Goal: Transaction & Acquisition: Purchase product/service

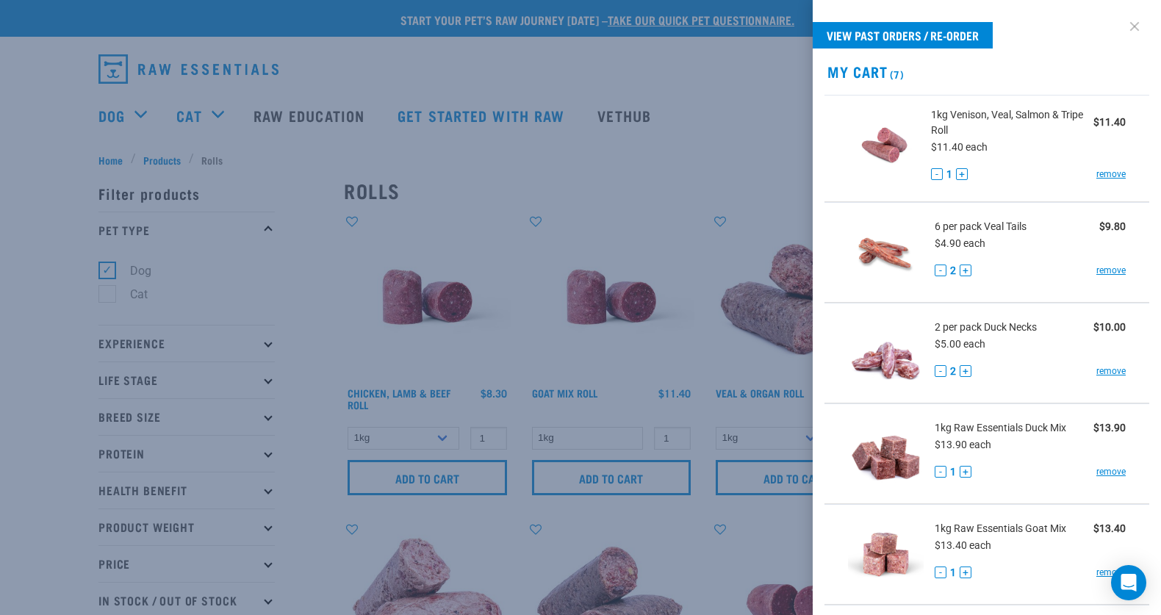
click at [1138, 18] on link at bounding box center [1135, 27] width 24 height 24
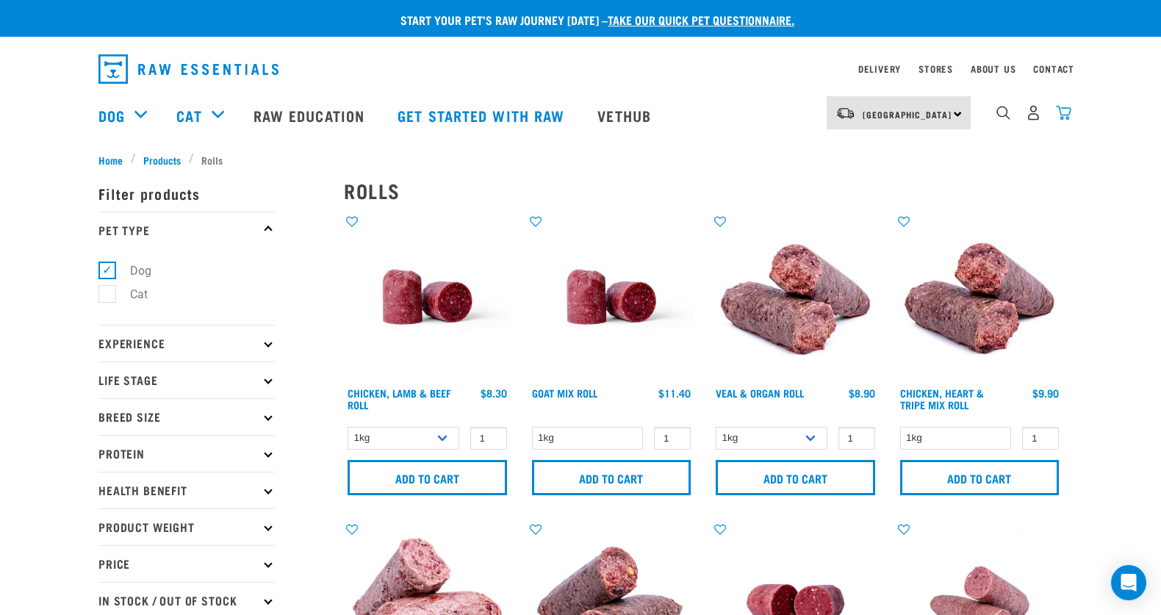
click at [1063, 110] on img "dropdown navigation" at bounding box center [1063, 112] width 15 height 15
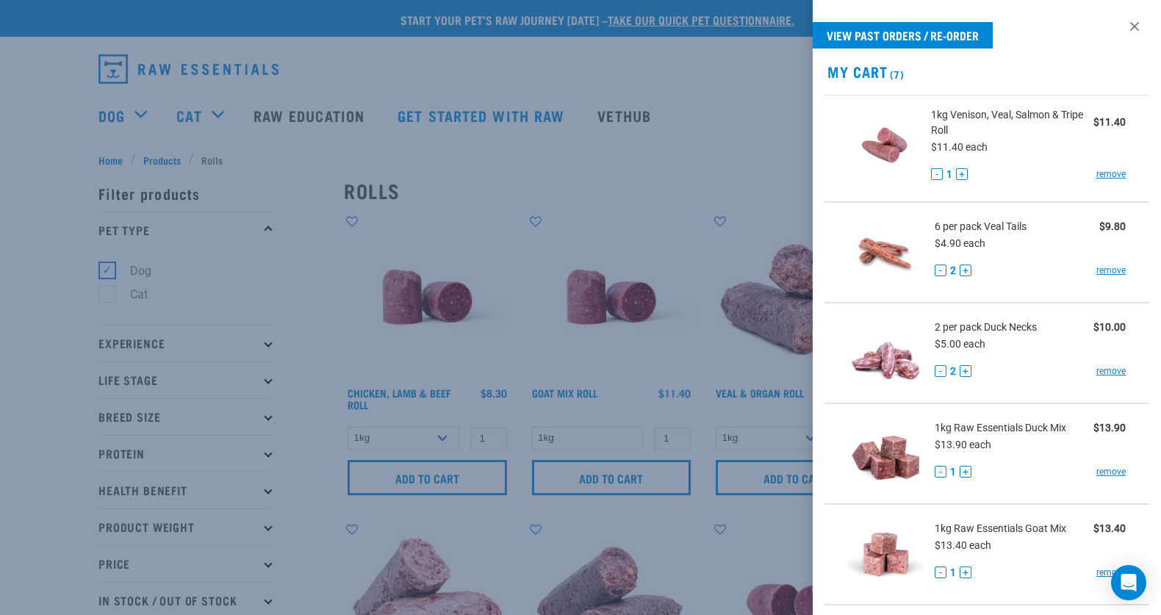
click at [490, 148] on div at bounding box center [580, 307] width 1161 height 615
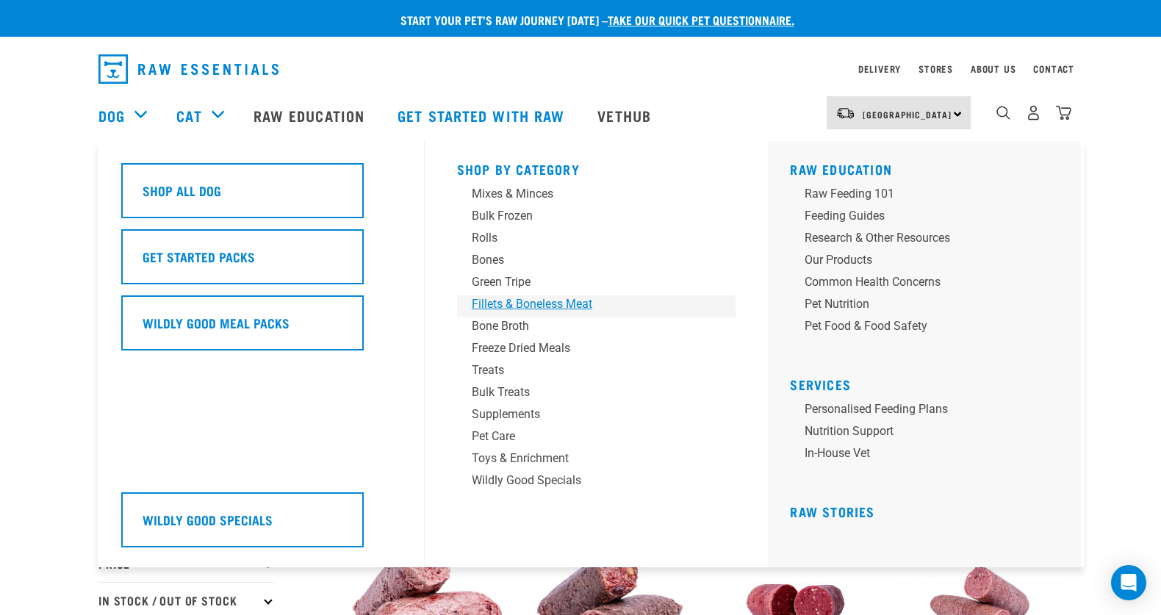
click at [497, 307] on div "Fillets & Boneless Meat" at bounding box center [586, 304] width 229 height 18
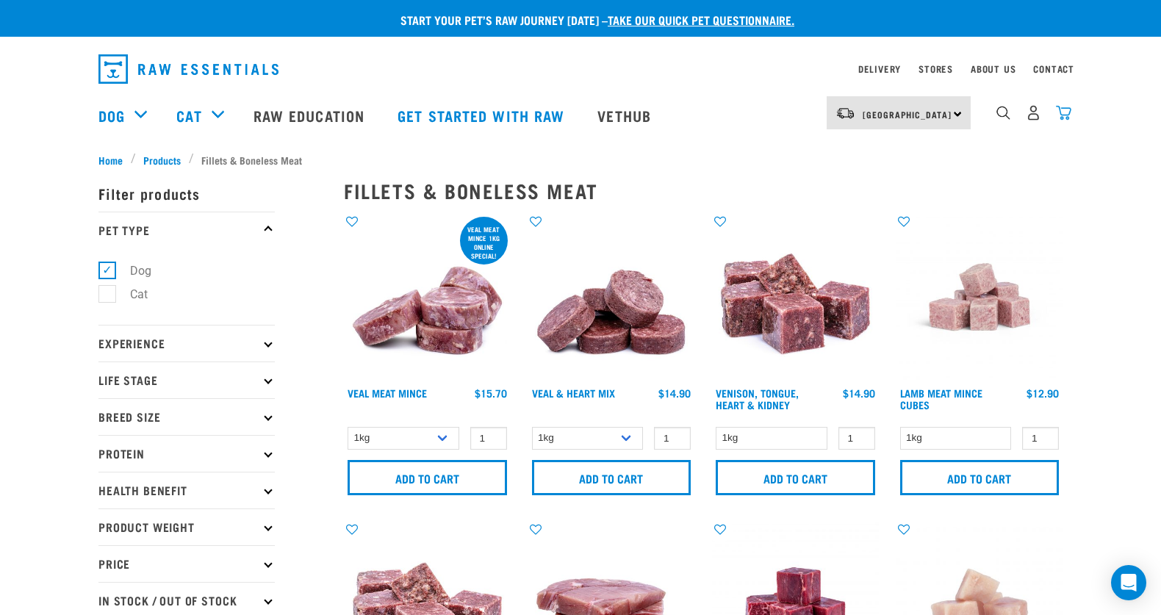
click at [1064, 119] on img "dropdown navigation" at bounding box center [1063, 112] width 15 height 15
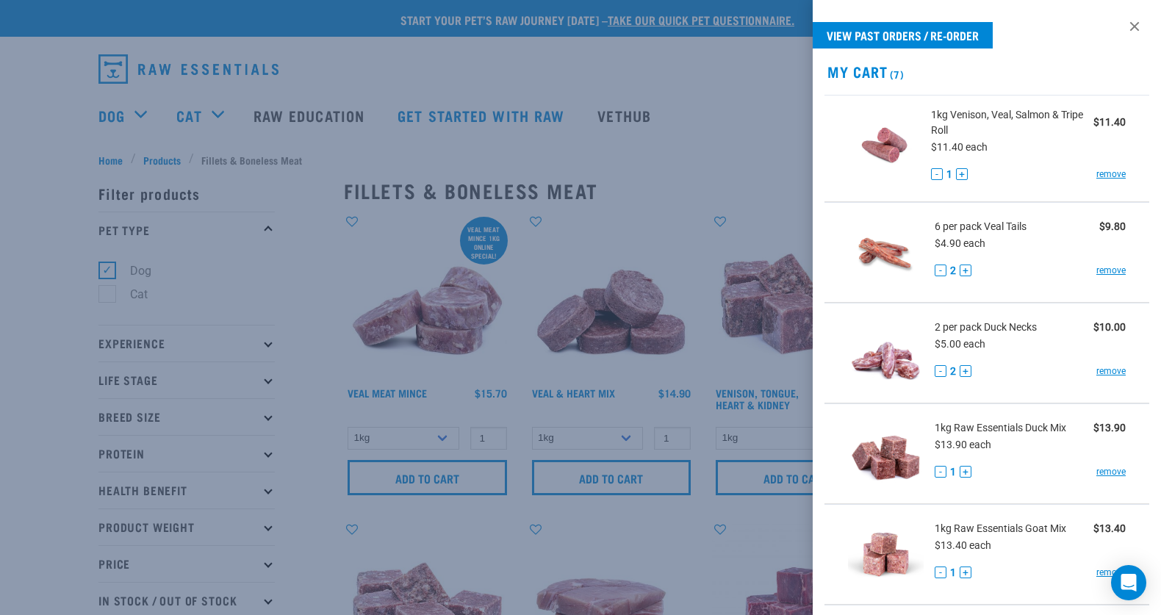
click at [677, 204] on div at bounding box center [580, 307] width 1161 height 615
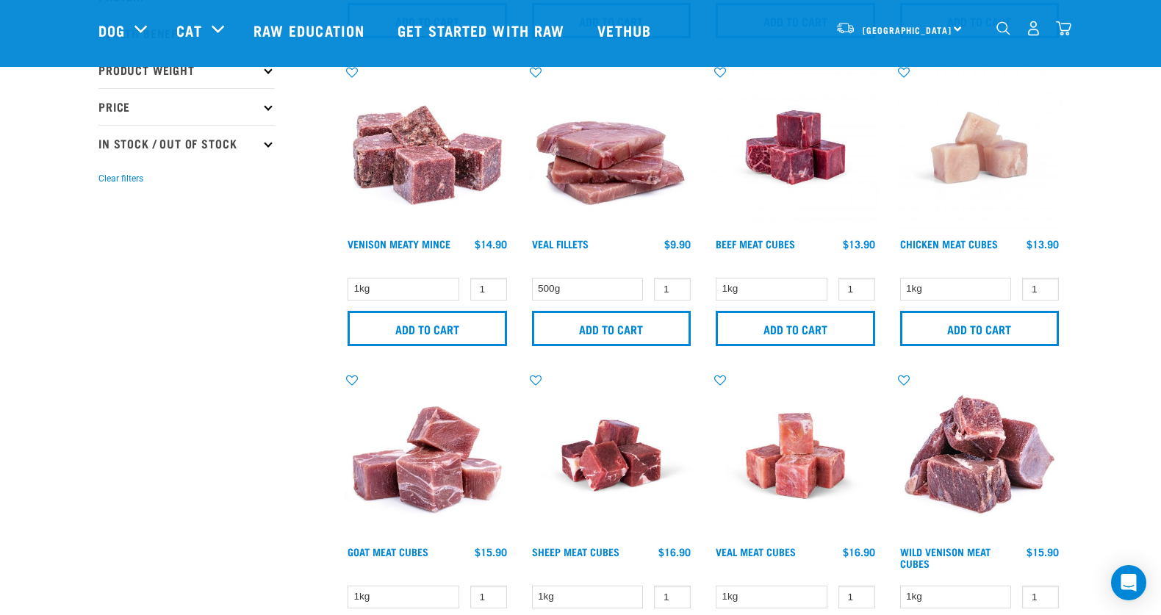
scroll to position [352, 0]
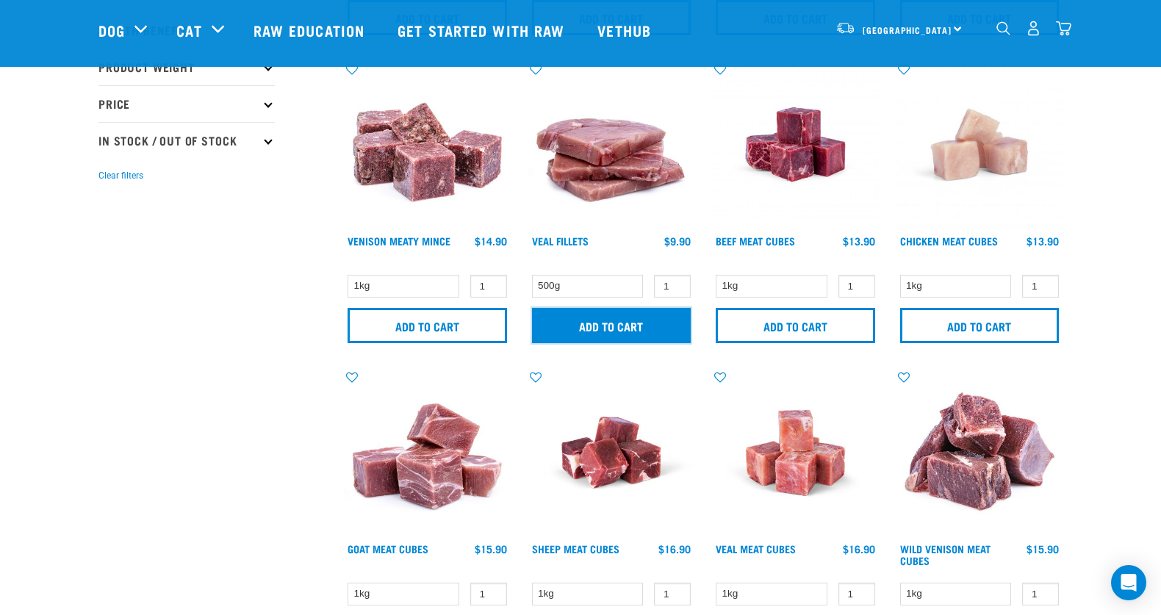
click at [639, 328] on input "Add to cart" at bounding box center [611, 325] width 159 height 35
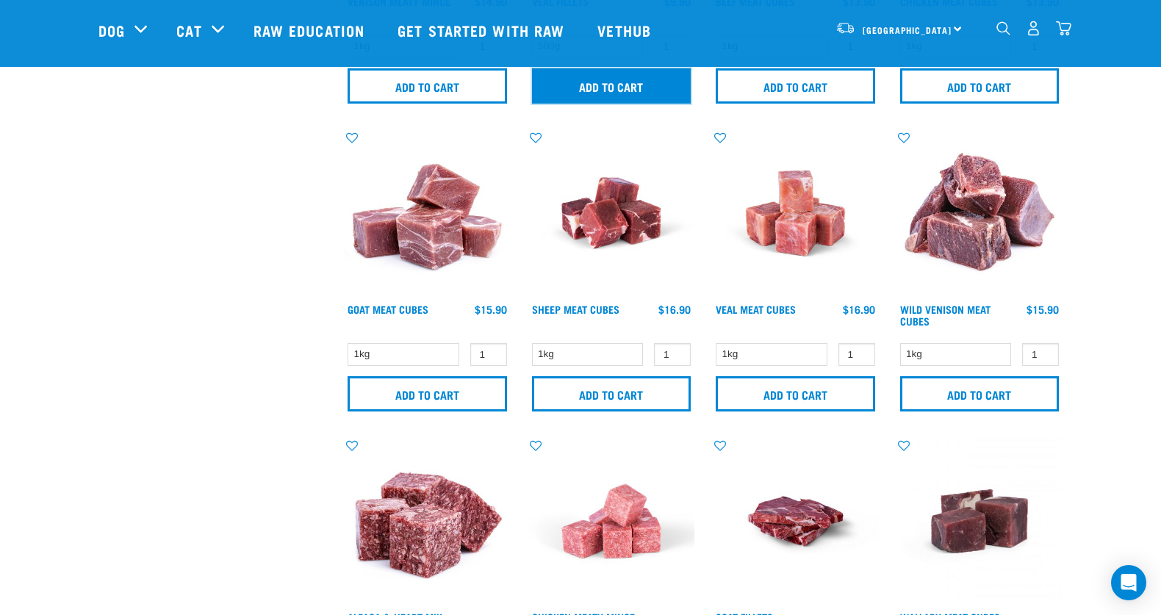
scroll to position [597, 0]
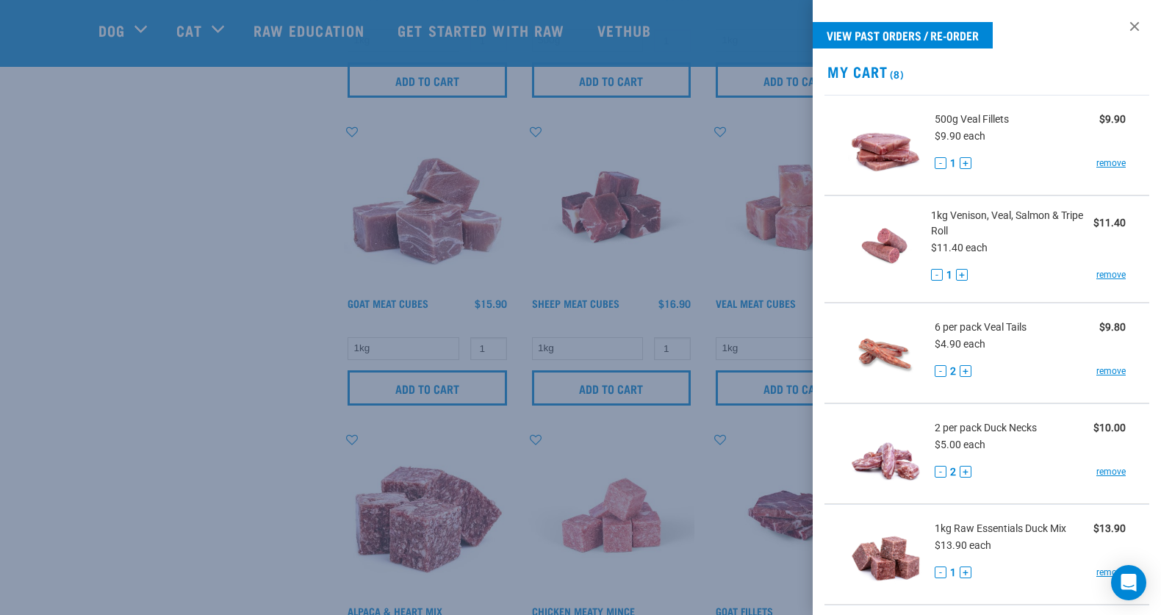
click at [71, 517] on div at bounding box center [580, 307] width 1161 height 615
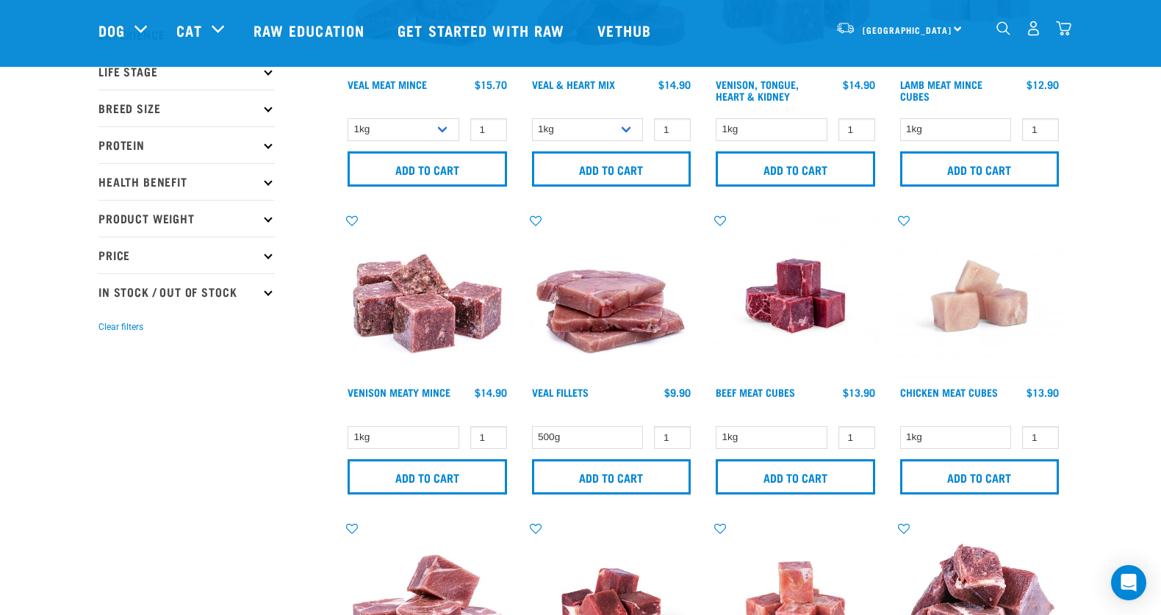
scroll to position [206, 0]
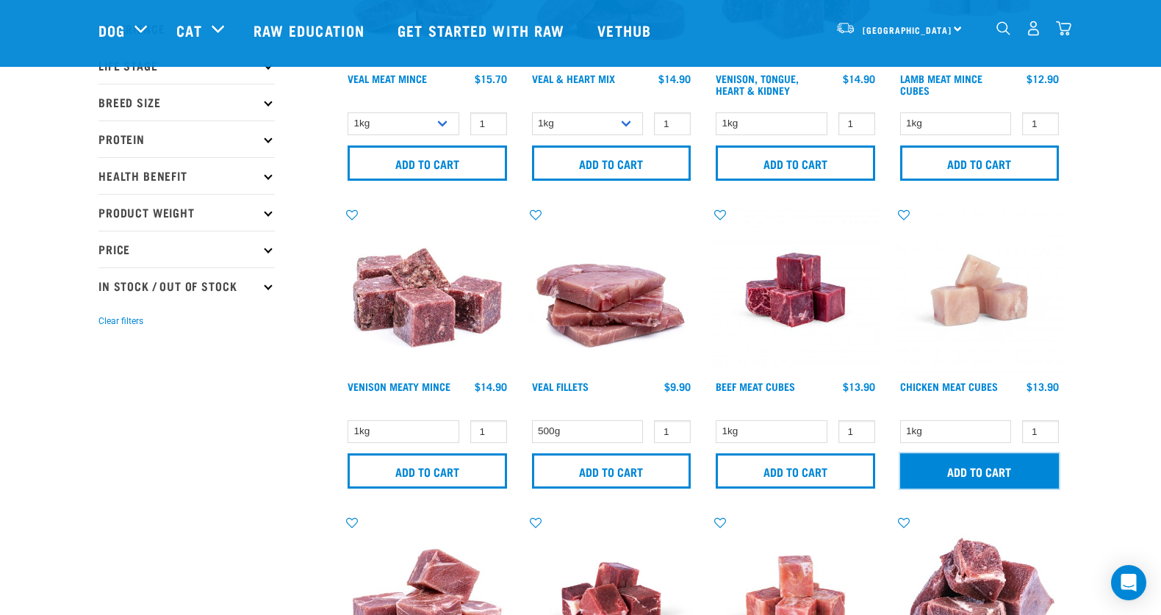
click at [953, 479] on input "Add to cart" at bounding box center [979, 470] width 159 height 35
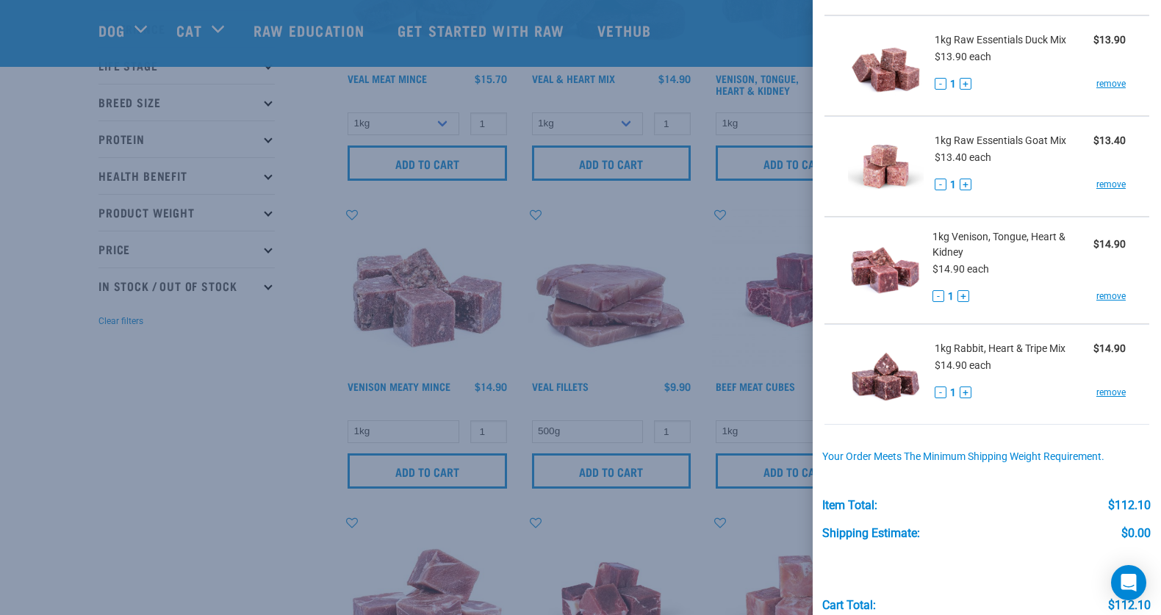
scroll to position [660, 0]
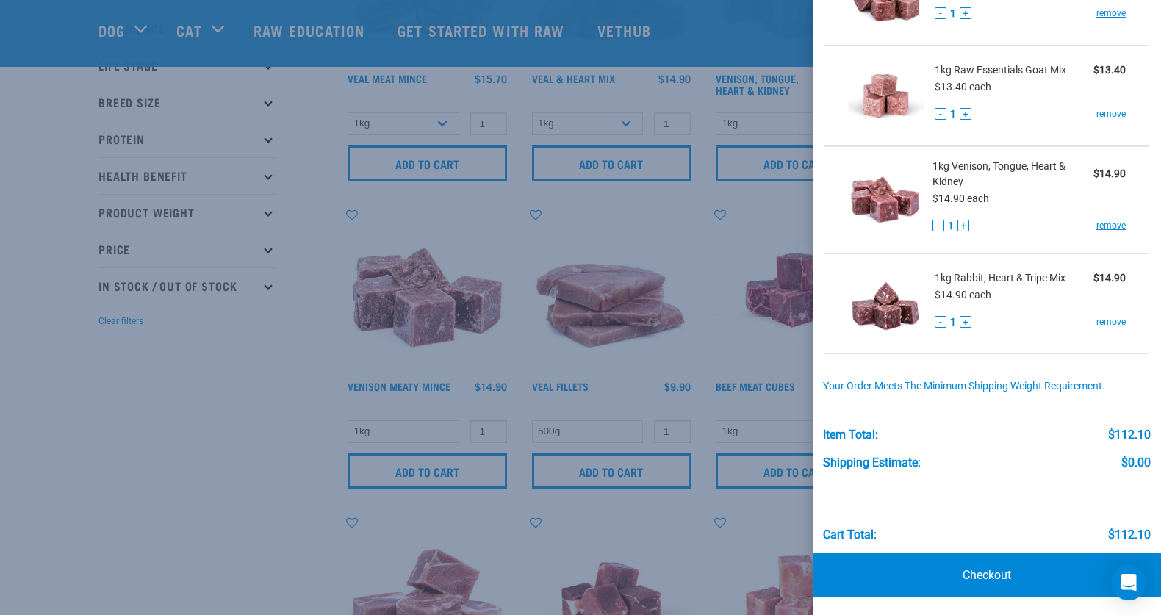
click at [256, 476] on div at bounding box center [580, 307] width 1161 height 615
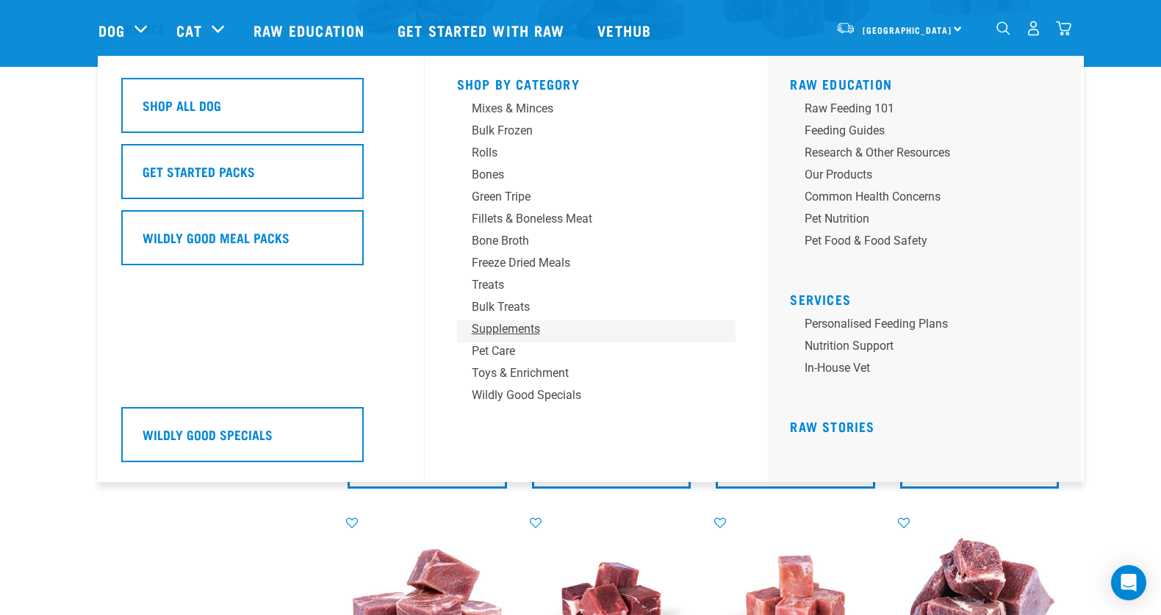
click at [532, 328] on div "Supplements" at bounding box center [586, 329] width 229 height 18
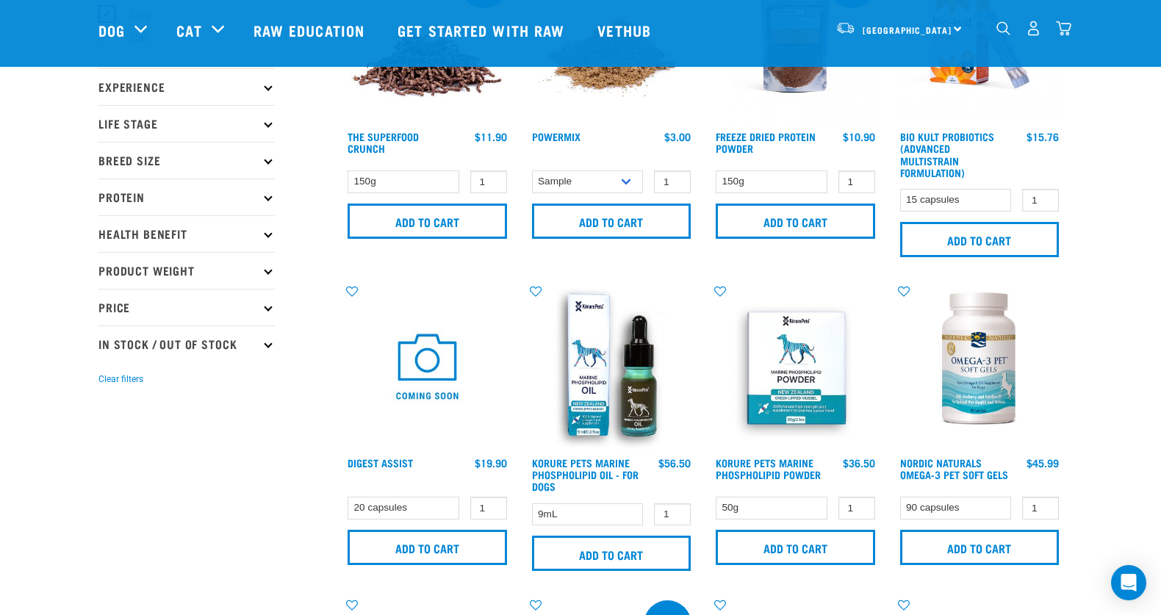
scroll to position [165, 0]
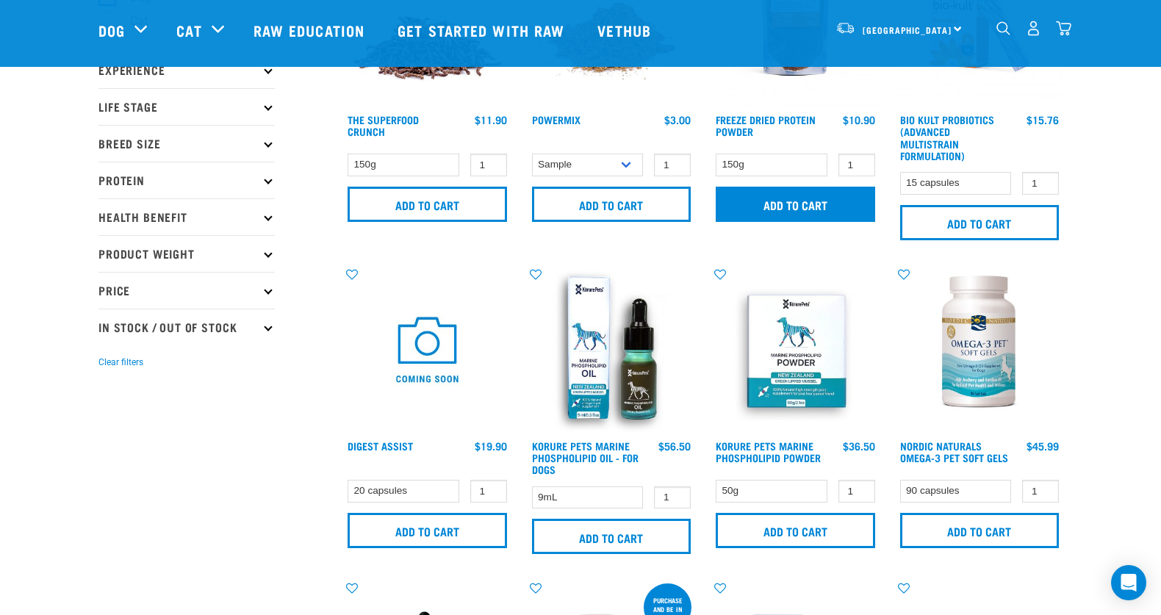
click at [783, 212] on input "Add to cart" at bounding box center [795, 204] width 159 height 35
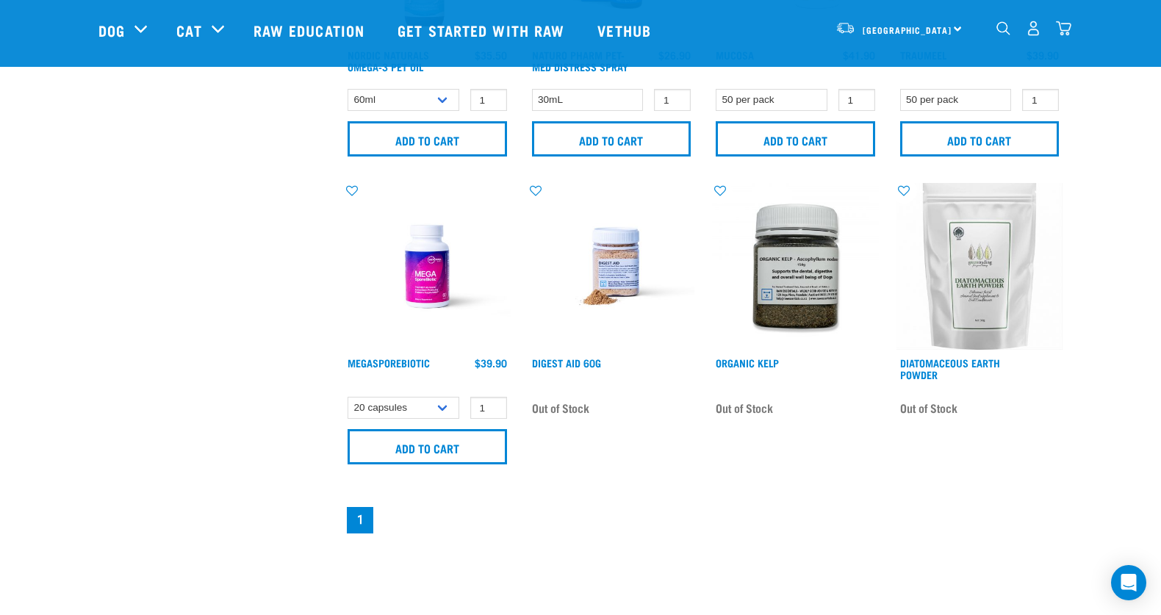
scroll to position [880, 0]
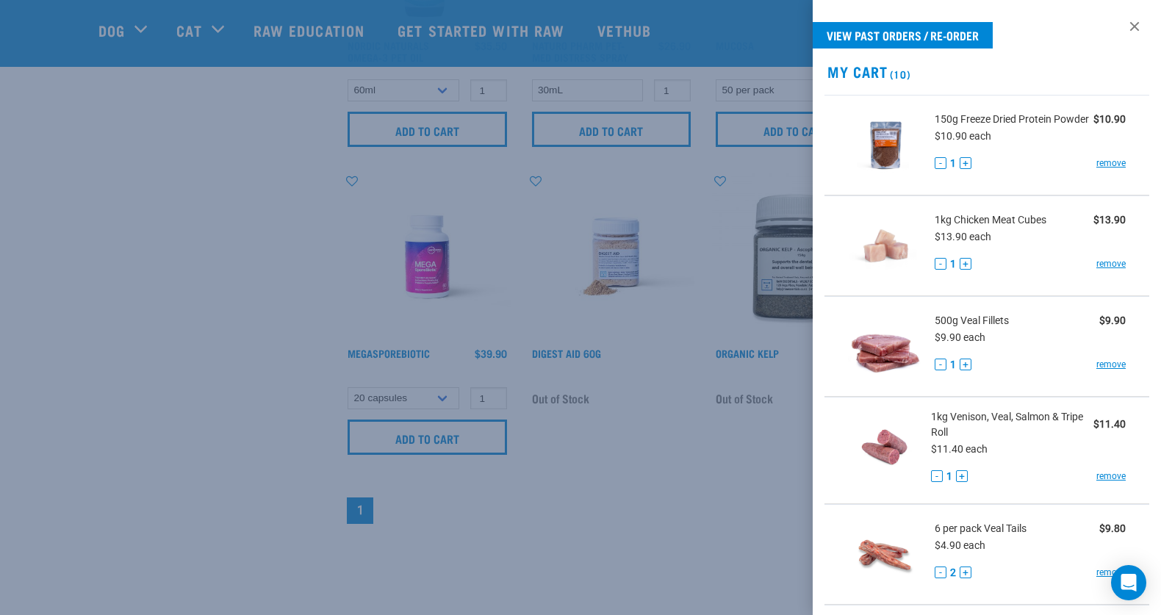
click at [278, 392] on div at bounding box center [580, 307] width 1161 height 615
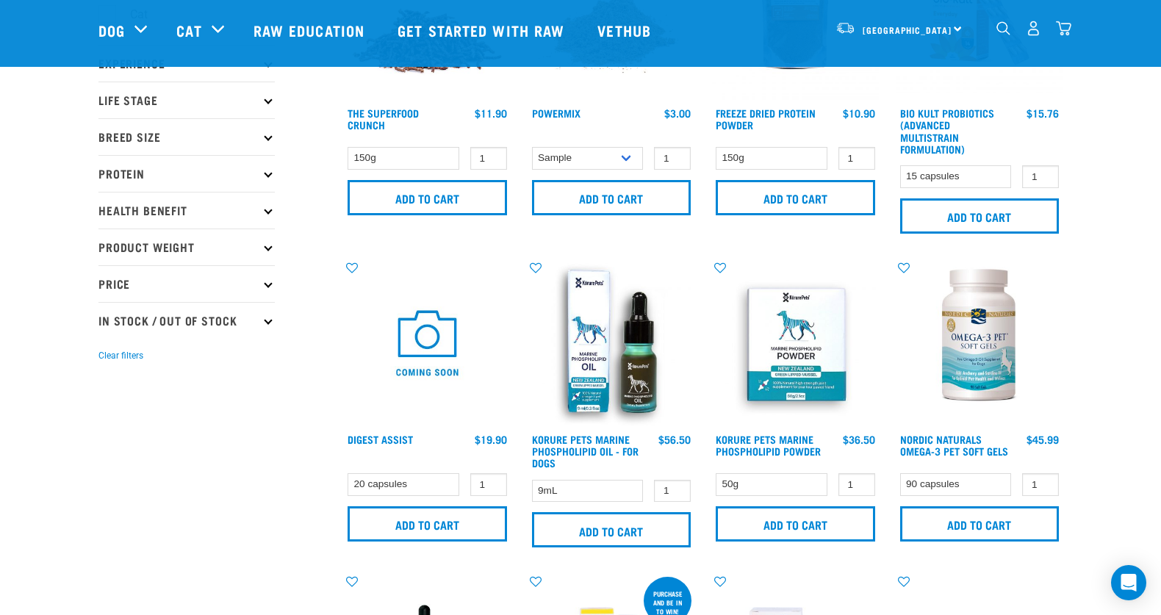
scroll to position [0, 0]
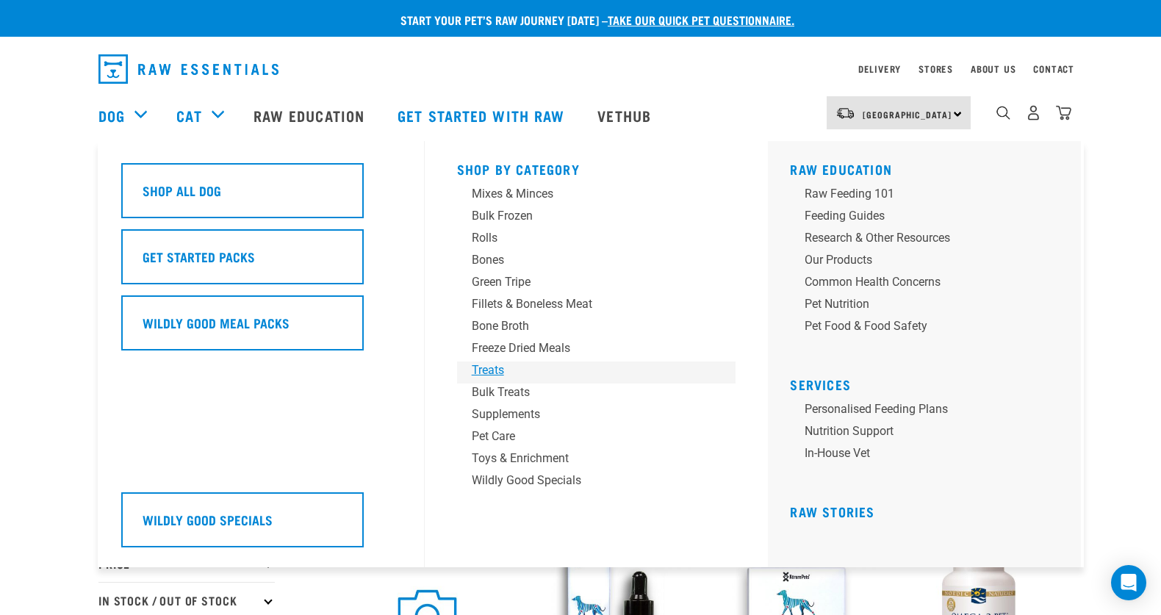
click at [497, 370] on div "Treats" at bounding box center [586, 371] width 229 height 18
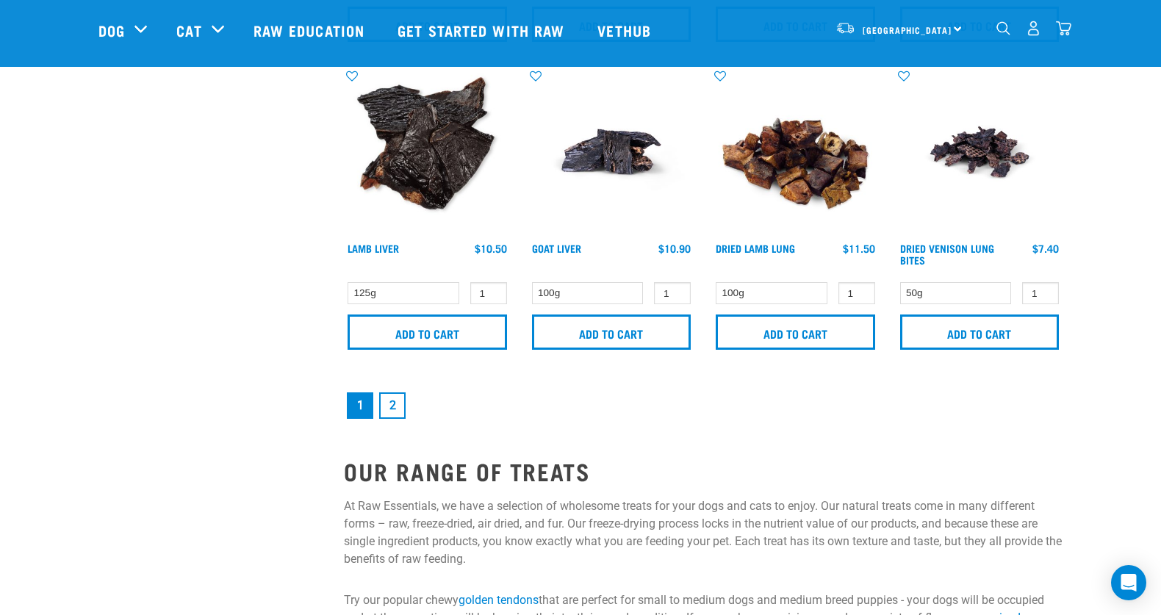
scroll to position [2320, 0]
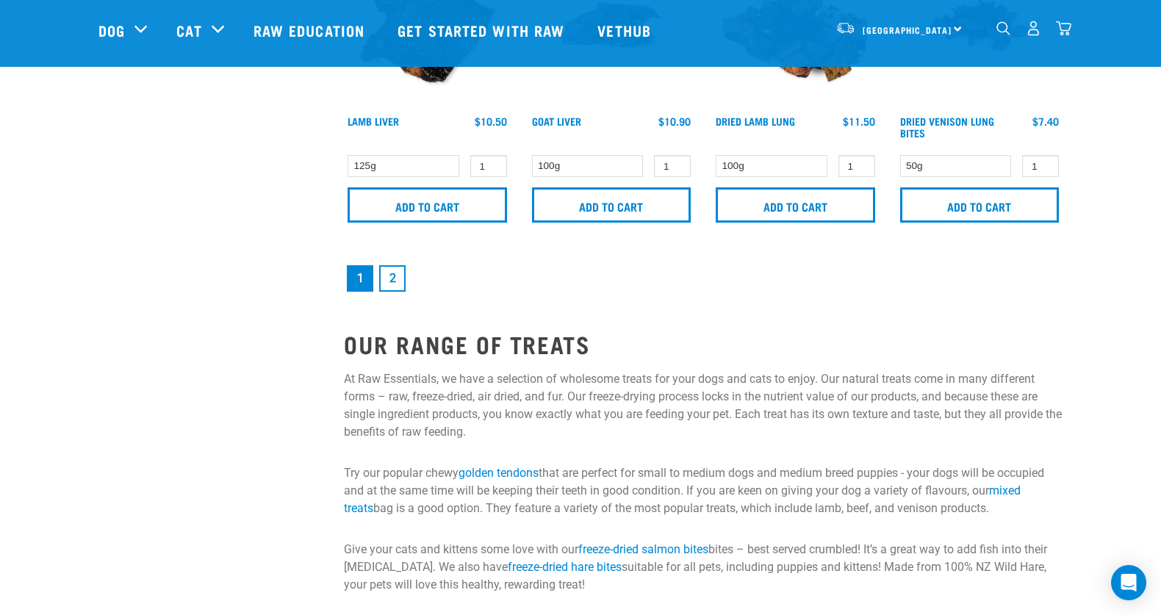
click at [395, 281] on link "2" at bounding box center [392, 278] width 26 height 26
click at [393, 276] on link "2" at bounding box center [392, 278] width 26 height 26
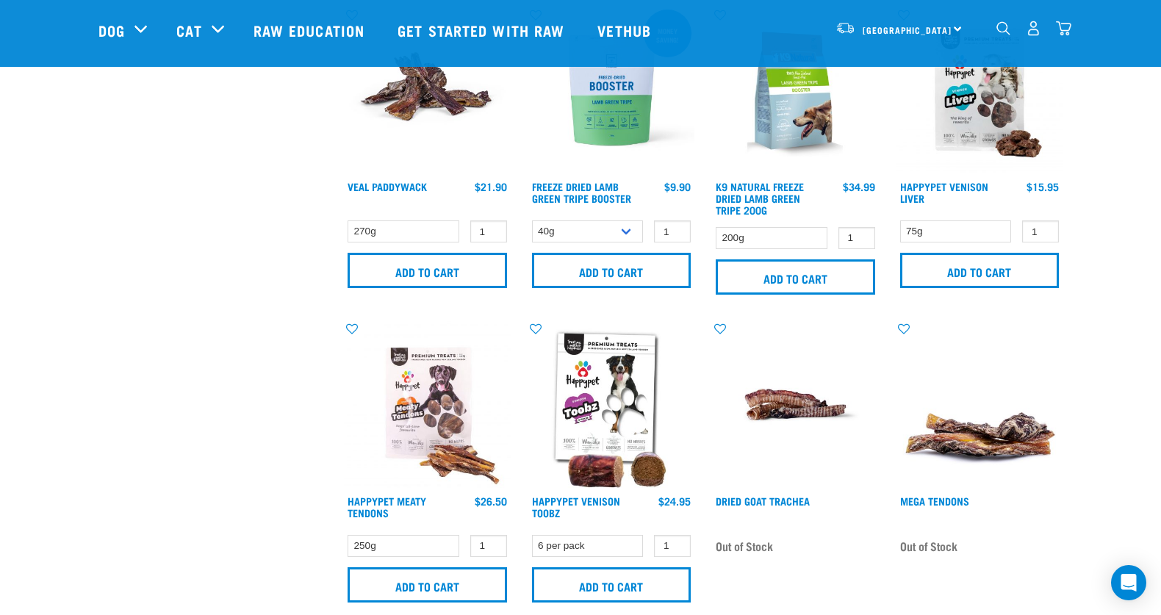
scroll to position [722, 0]
